Goal: Task Accomplishment & Management: Complete application form

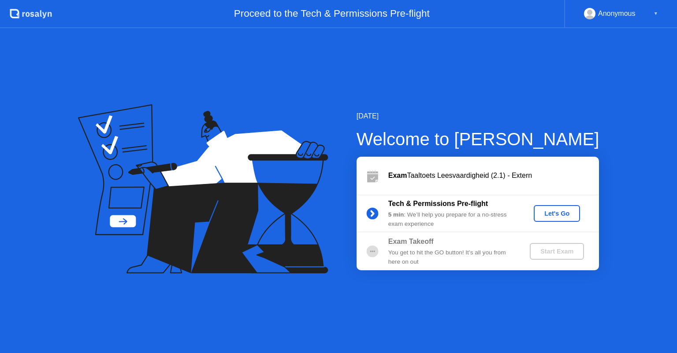
click at [560, 214] on div "Let's Go" at bounding box center [556, 213] width 39 height 7
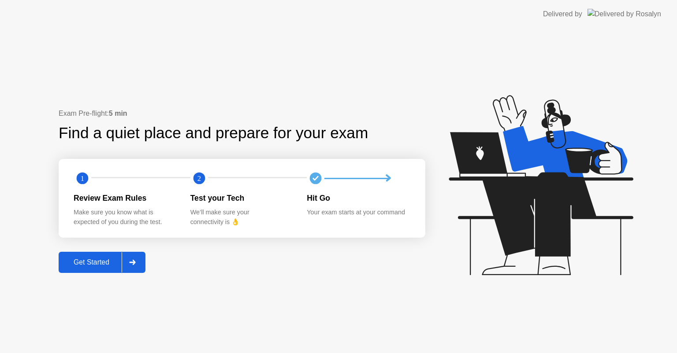
click at [93, 259] on div "Get Started" at bounding box center [91, 263] width 60 height 8
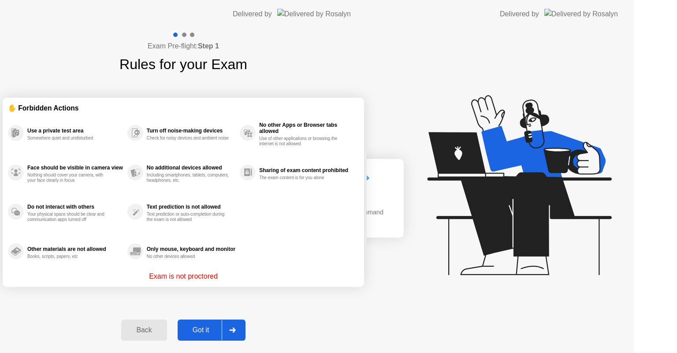
click at [93, 258] on div "Exam Pre-flight: Step 1 Rules for your Exam ✋ Forbidden Actions Use a private t…" at bounding box center [183, 190] width 366 height 325
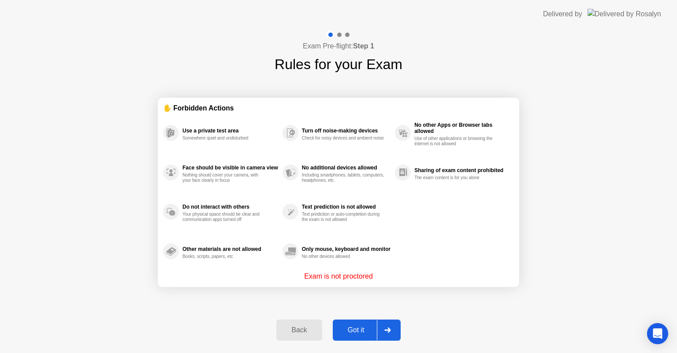
click at [366, 333] on div "Got it" at bounding box center [355, 330] width 41 height 8
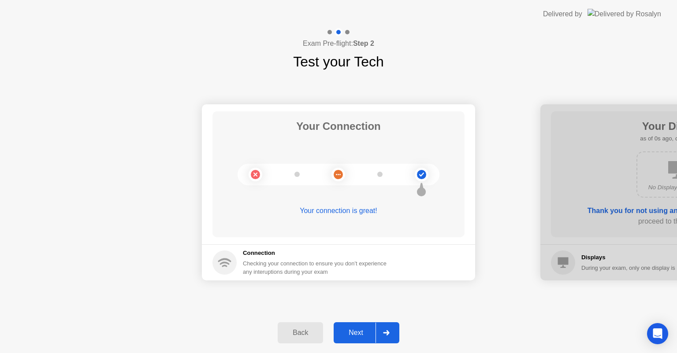
click at [365, 336] on div "Next" at bounding box center [355, 333] width 39 height 8
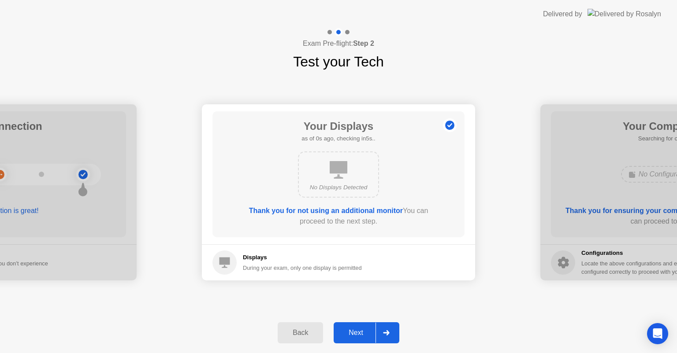
click at [365, 336] on div "Next" at bounding box center [355, 333] width 39 height 8
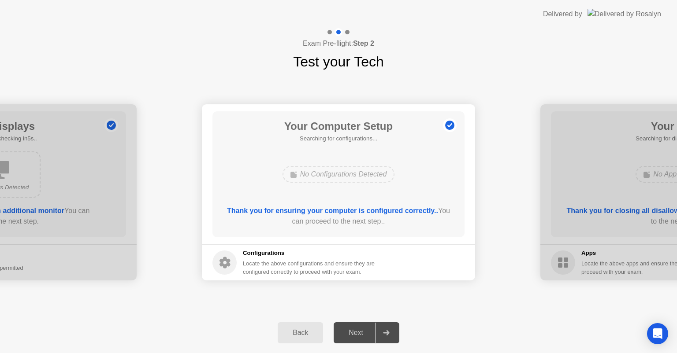
click at [366, 333] on div "Next" at bounding box center [355, 333] width 39 height 8
click at [359, 334] on div "Next" at bounding box center [355, 333] width 39 height 8
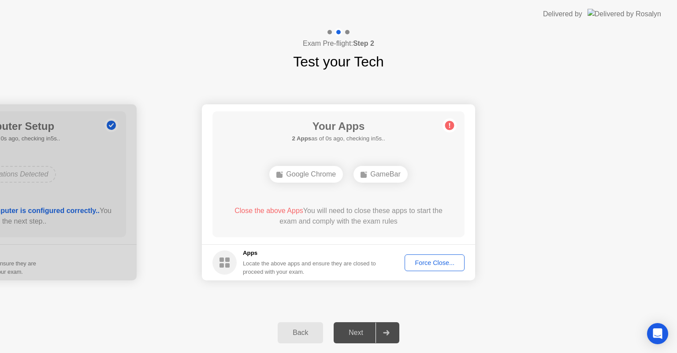
click at [429, 263] on div "Force Close..." at bounding box center [434, 262] width 54 height 7
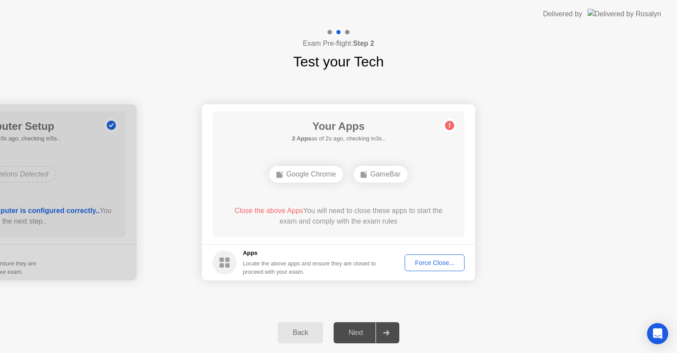
click at [411, 265] on div "Force Close..." at bounding box center [434, 262] width 54 height 7
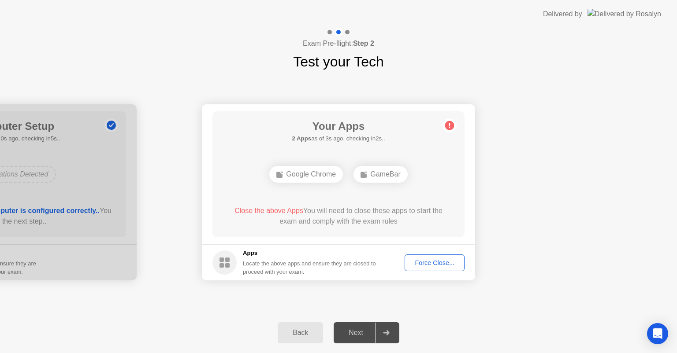
click at [419, 263] on div "Force Close..." at bounding box center [434, 262] width 54 height 7
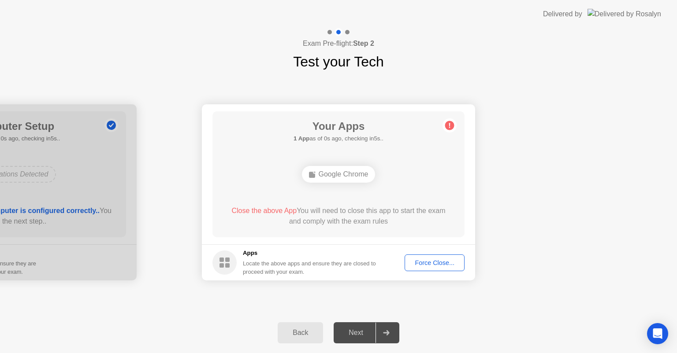
click at [420, 259] on div "Force Close..." at bounding box center [434, 262] width 54 height 7
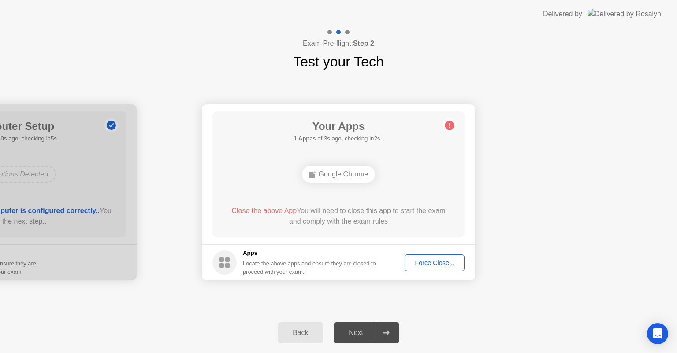
click at [416, 270] on button "Force Close..." at bounding box center [434, 263] width 60 height 17
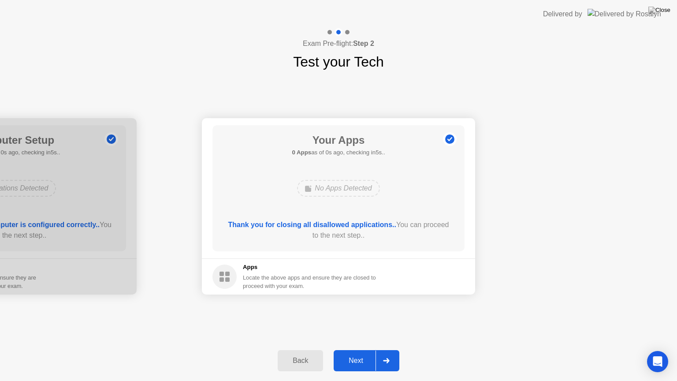
click at [358, 353] on div "Next" at bounding box center [355, 360] width 39 height 8
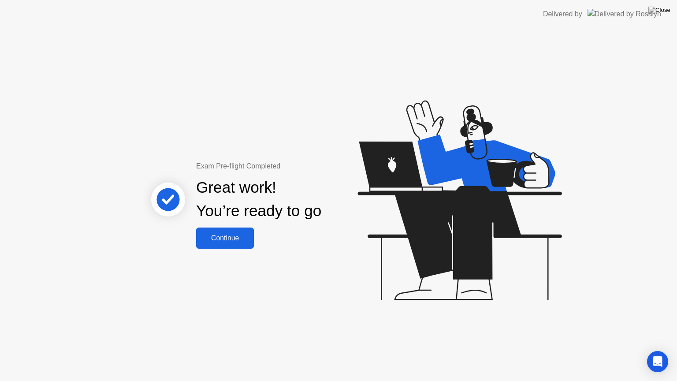
click at [210, 226] on div "Great work! You’re ready to go" at bounding box center [259, 199] width 238 height 56
click at [231, 234] on div "Continue" at bounding box center [225, 238] width 52 height 8
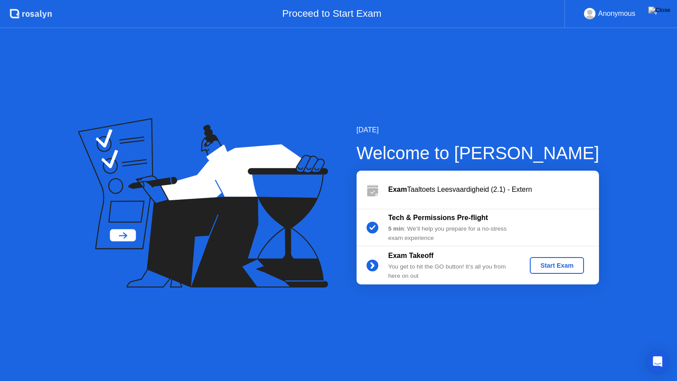
click at [548, 269] on div "Start Exam" at bounding box center [556, 265] width 47 height 7
